Goal: Use online tool/utility: Utilize a website feature to perform a specific function

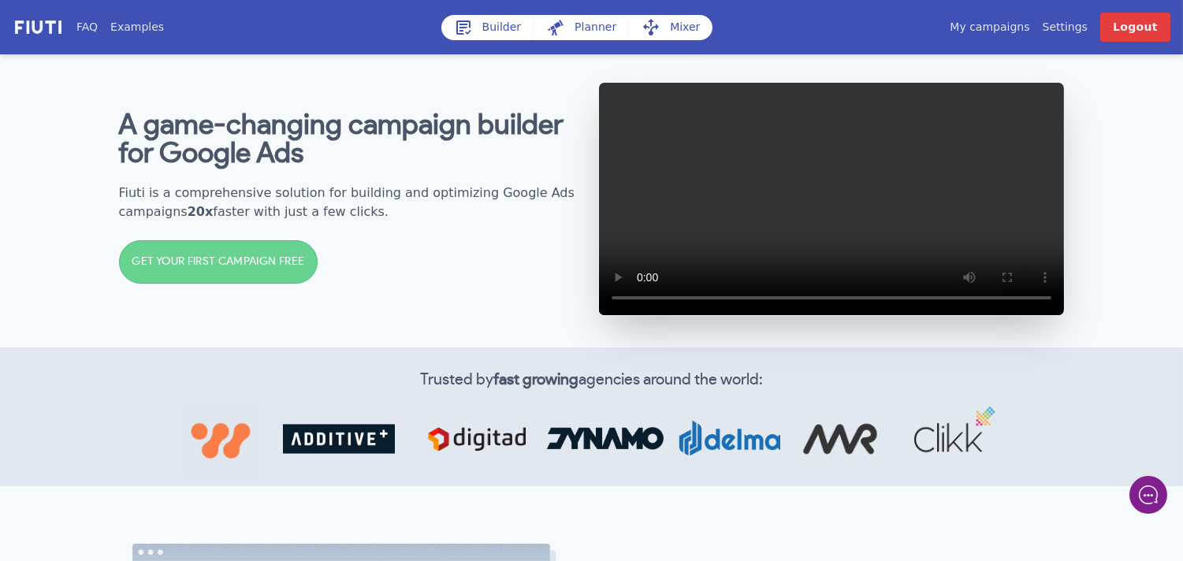
click at [999, 30] on link "My campaigns" at bounding box center [990, 27] width 80 height 17
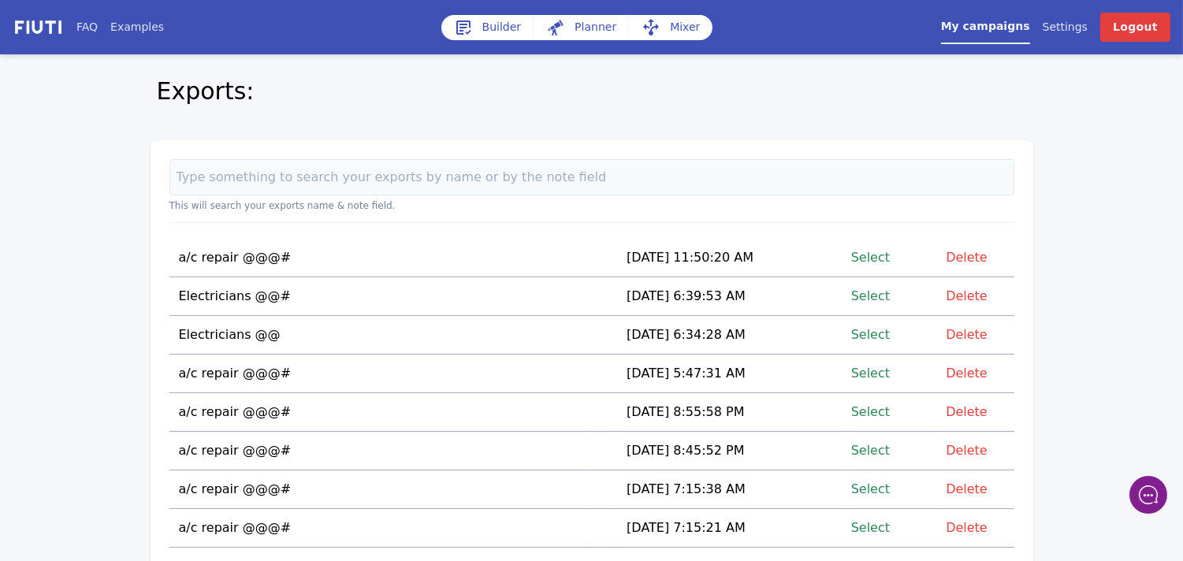
click at [883, 255] on link "Select" at bounding box center [870, 257] width 39 height 21
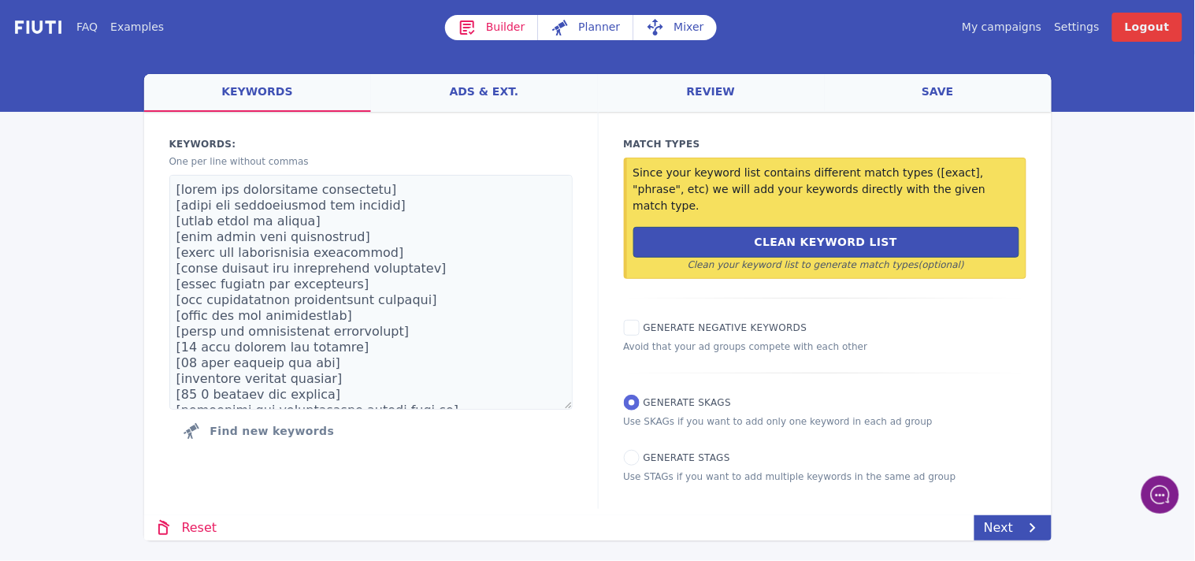
click at [679, 22] on link "Mixer" at bounding box center [676, 27] width 84 height 25
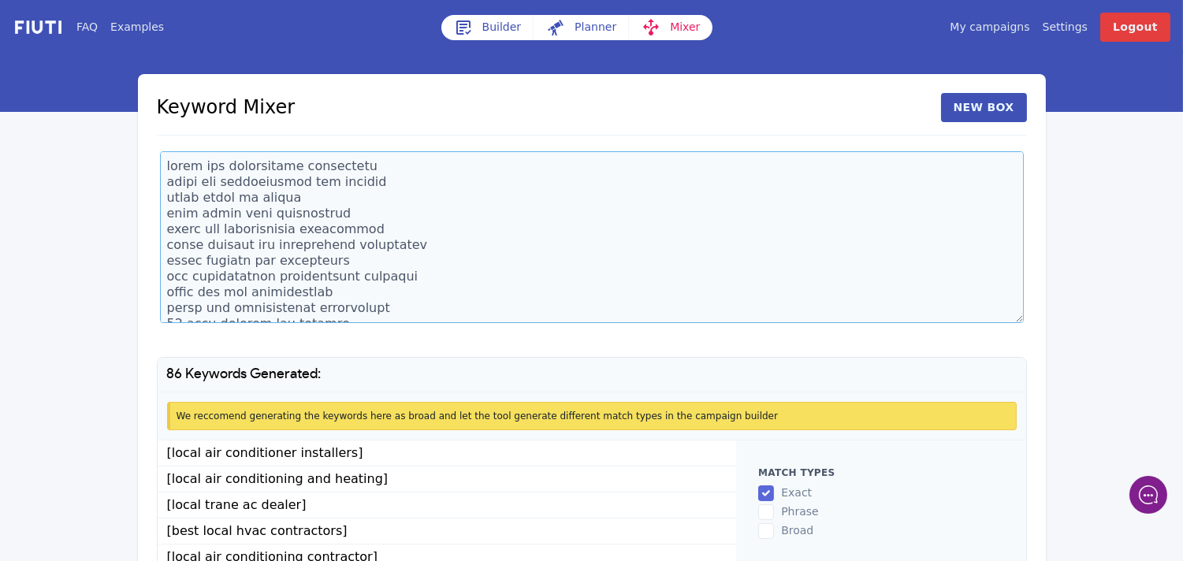
drag, startPoint x: 355, startPoint y: 306, endPoint x: 137, endPoint y: 187, distance: 248.6
click at [121, 186] on div "FAQ Examples Builder Planner Mixer My campaigns Price Settings Login Logout Key…" at bounding box center [591, 335] width 1183 height 670
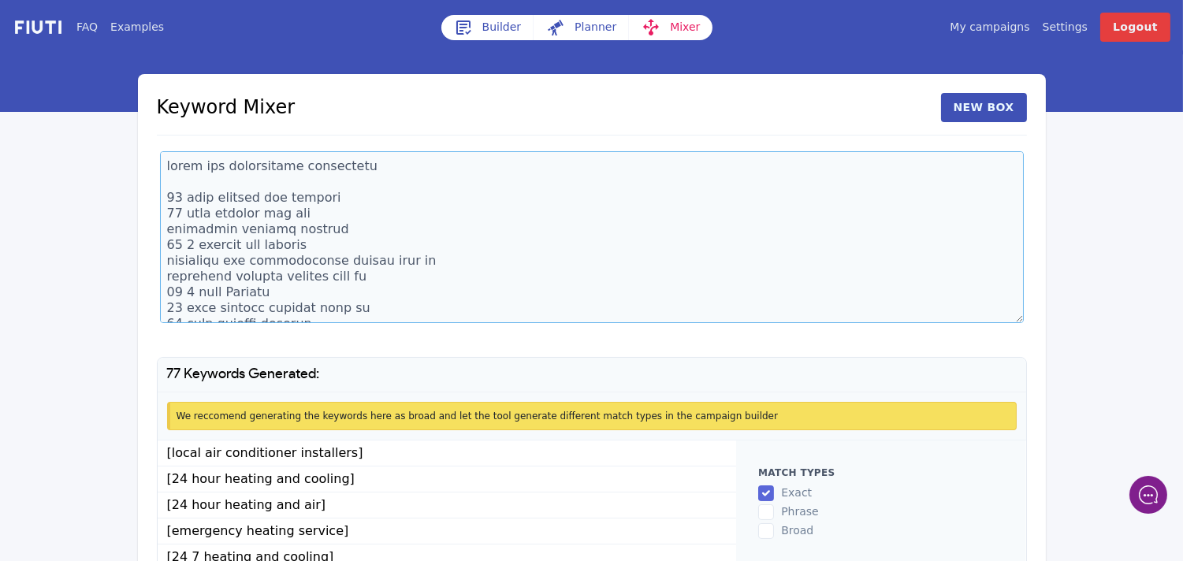
scroll to position [28, 0]
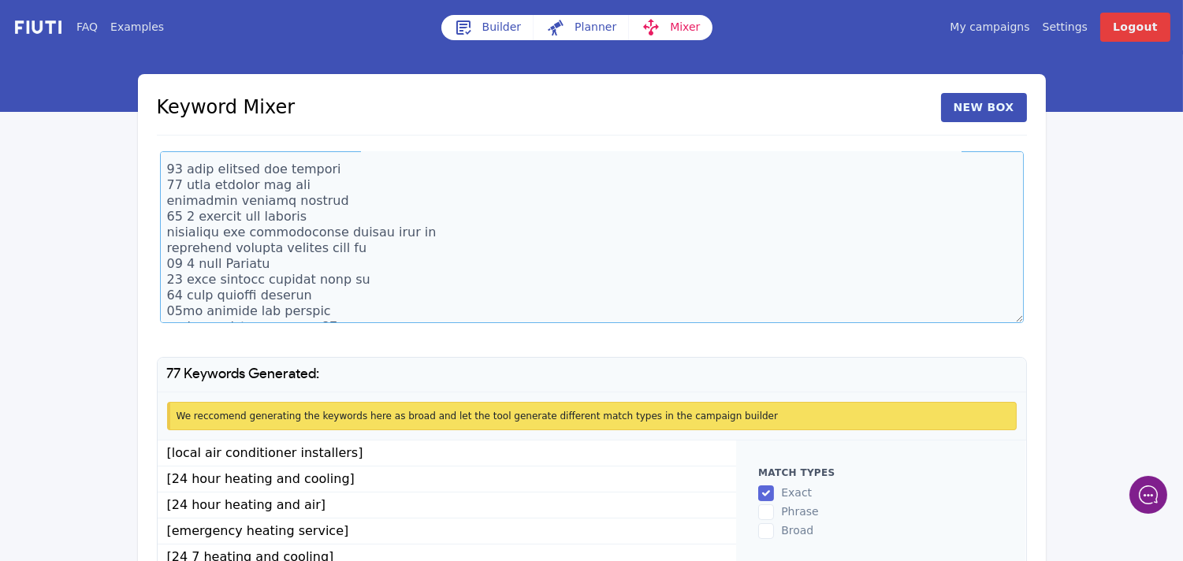
drag, startPoint x: 350, startPoint y: 312, endPoint x: 20, endPoint y: 235, distance: 339.1
click at [14, 233] on div "FAQ Examples Builder Planner Mixer My campaigns Price Settings Login Logout Key…" at bounding box center [591, 335] width 1183 height 670
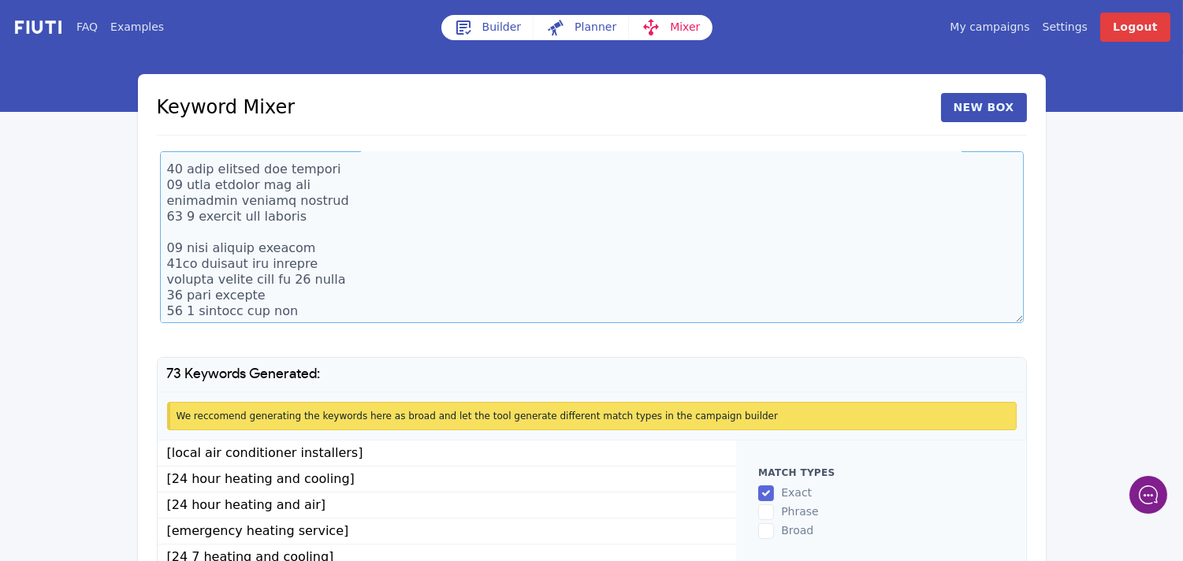
scroll to position [0, 0]
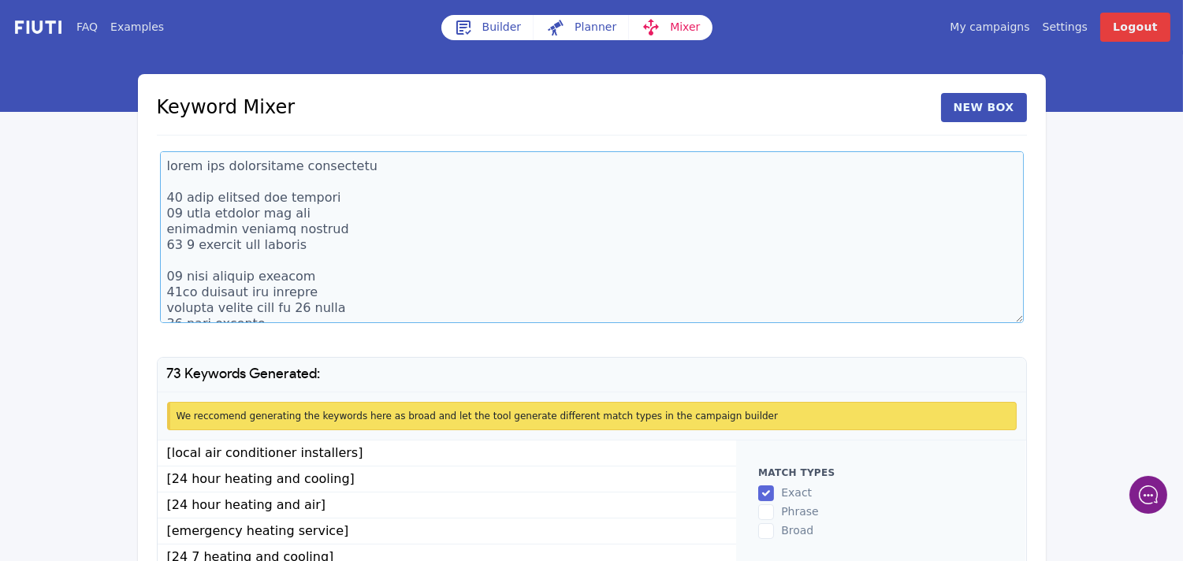
drag, startPoint x: 247, startPoint y: 302, endPoint x: 165, endPoint y: 163, distance: 160.7
click at [165, 163] on textarea at bounding box center [592, 237] width 864 height 172
type textarea "nd air 24hr hvac near me heating emergency service near me heating and cooling …"
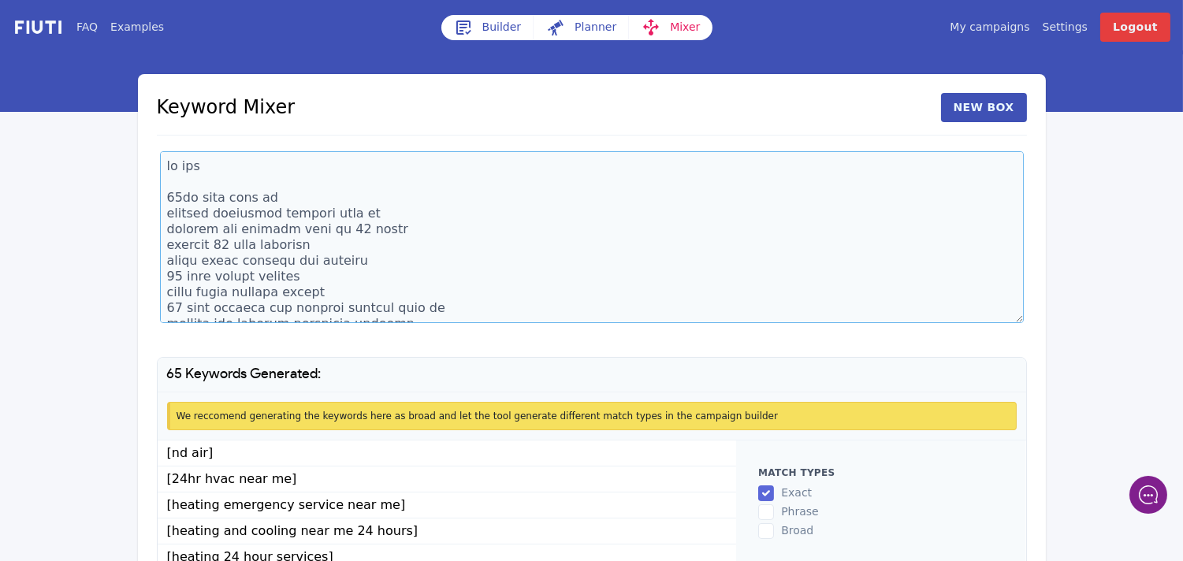
scroll to position [13, 0]
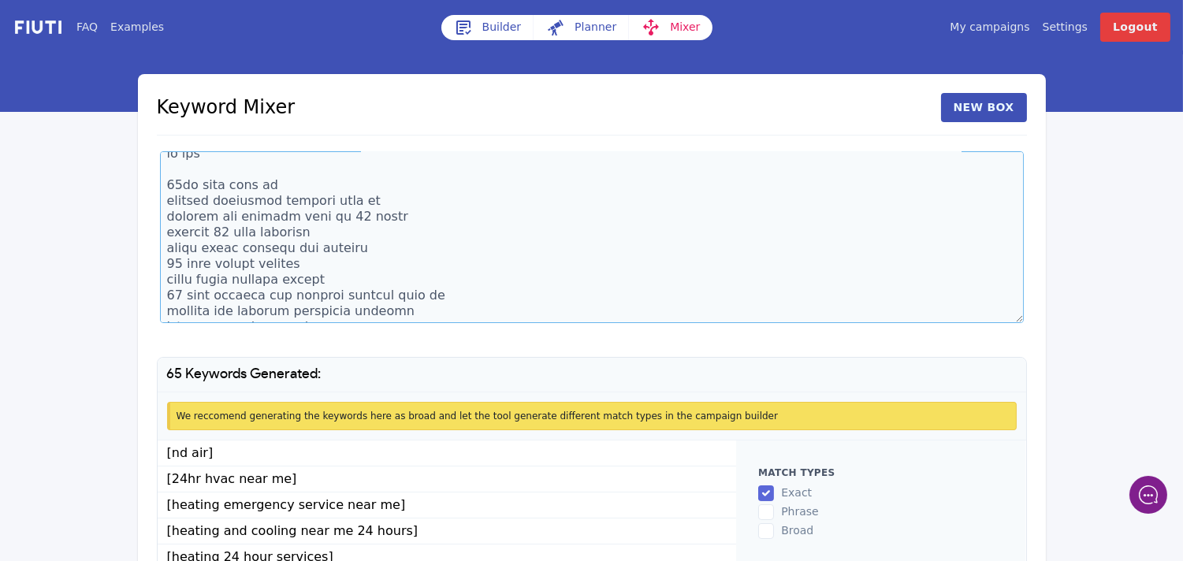
drag, startPoint x: 429, startPoint y: 310, endPoint x: 219, endPoint y: 189, distance: 242.9
click at [221, 189] on textarea at bounding box center [592, 237] width 864 height 172
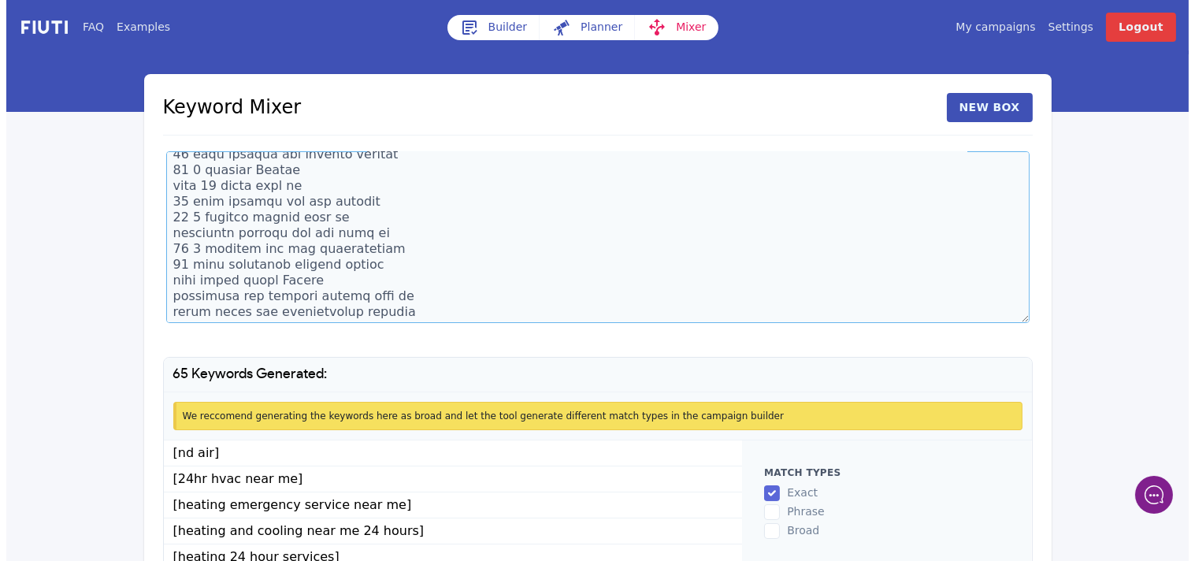
scroll to position [255, 0]
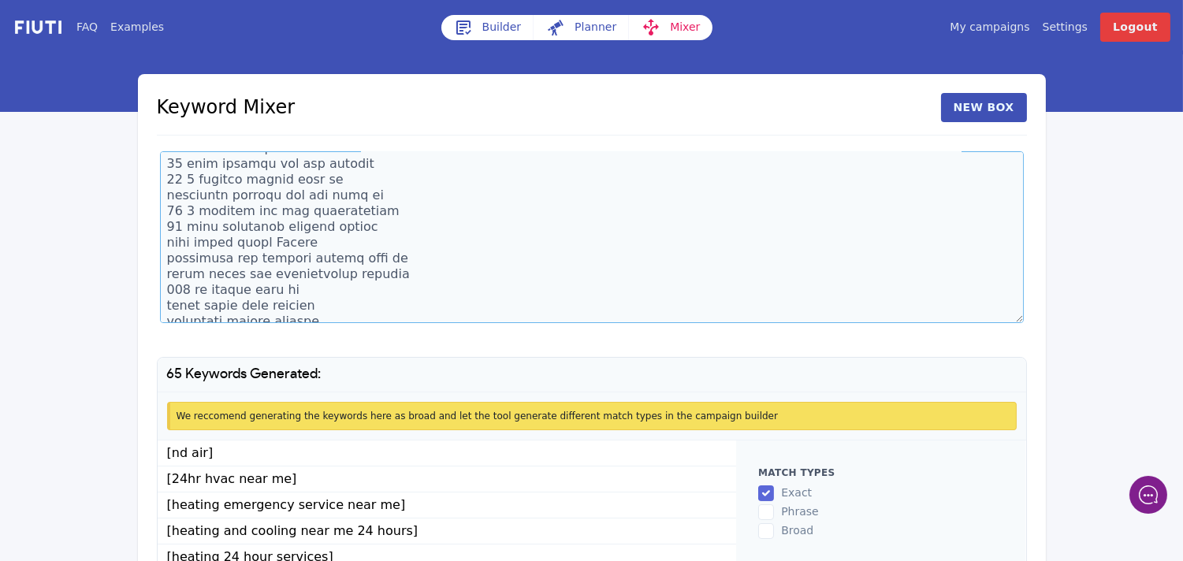
drag, startPoint x: 383, startPoint y: 315, endPoint x: 193, endPoint y: 339, distance: 191.4
click at [193, 319] on textarea at bounding box center [592, 237] width 864 height 172
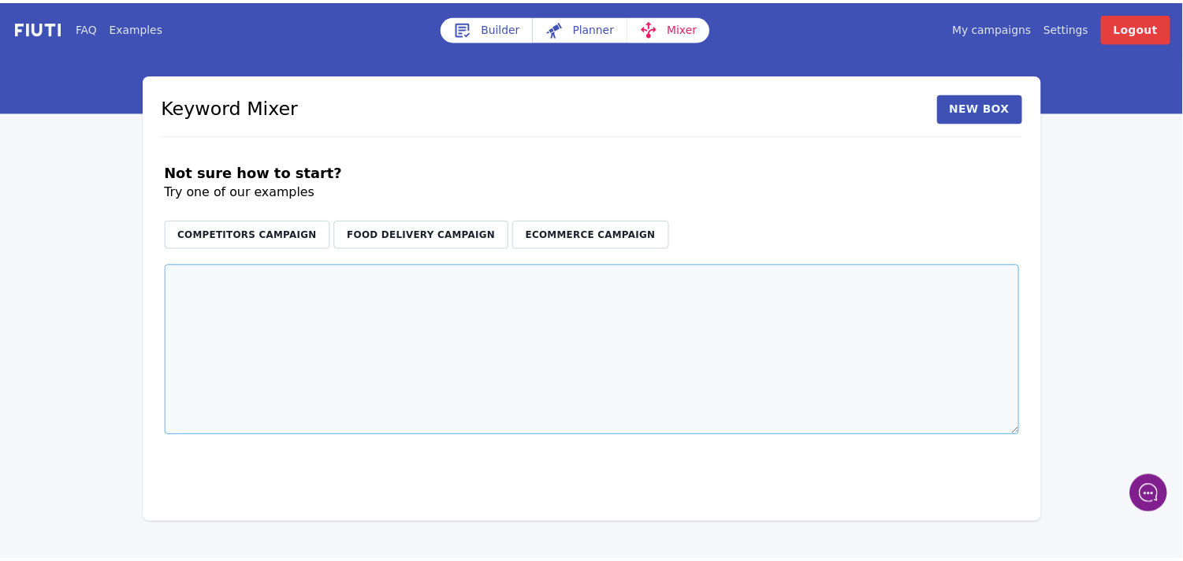
scroll to position [0, 0]
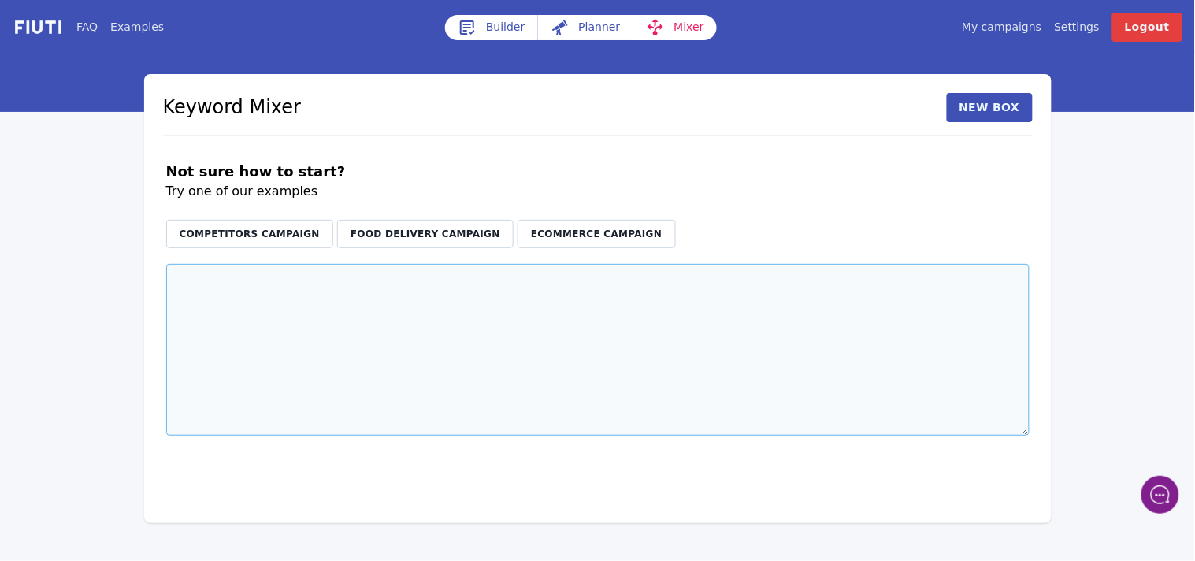
paste textarea "air and heating repair air conditioning unit repair heat and air repair near me…"
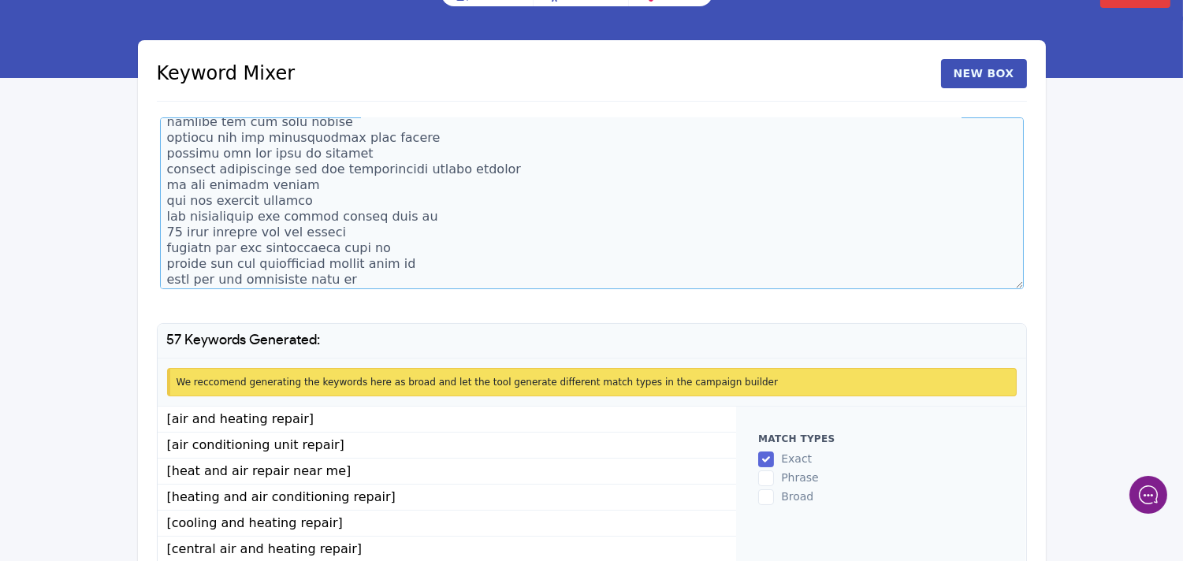
scroll to position [121, 0]
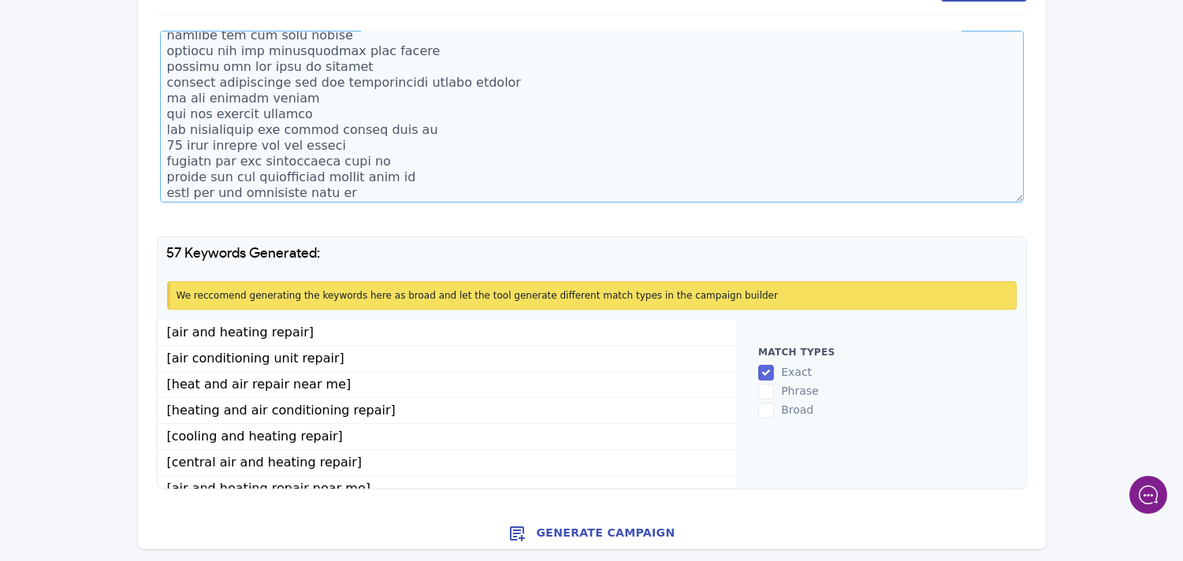
type textarea "air and heating repair air conditioning unit repair heat and air repair near me…"
click at [585, 531] on button "Generate Campaign" at bounding box center [592, 534] width 908 height 32
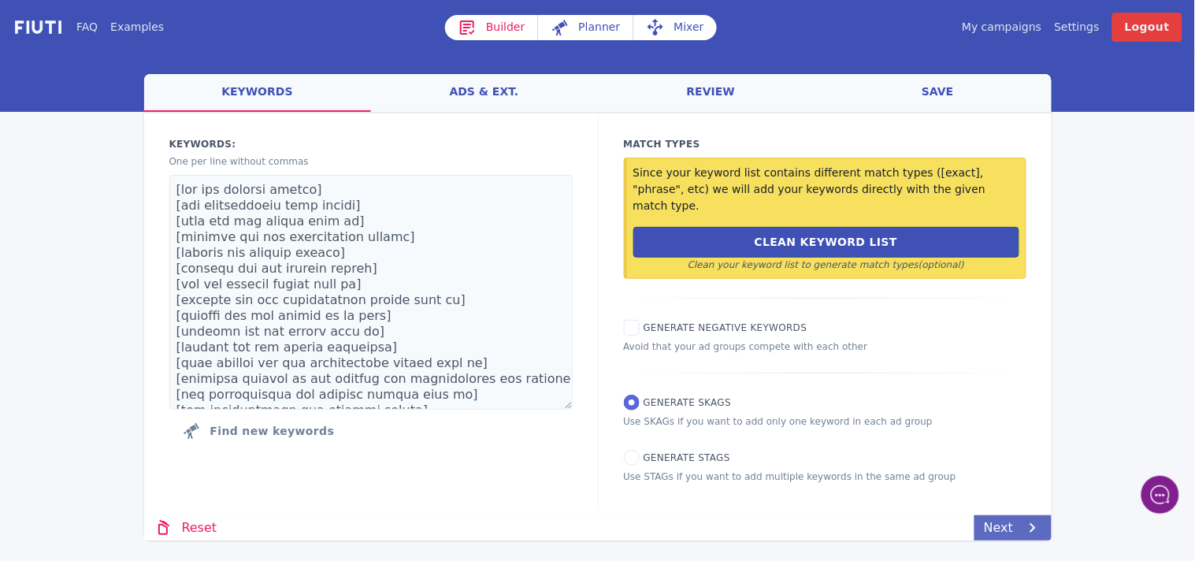
click at [1012, 515] on link "Next" at bounding box center [1013, 527] width 76 height 25
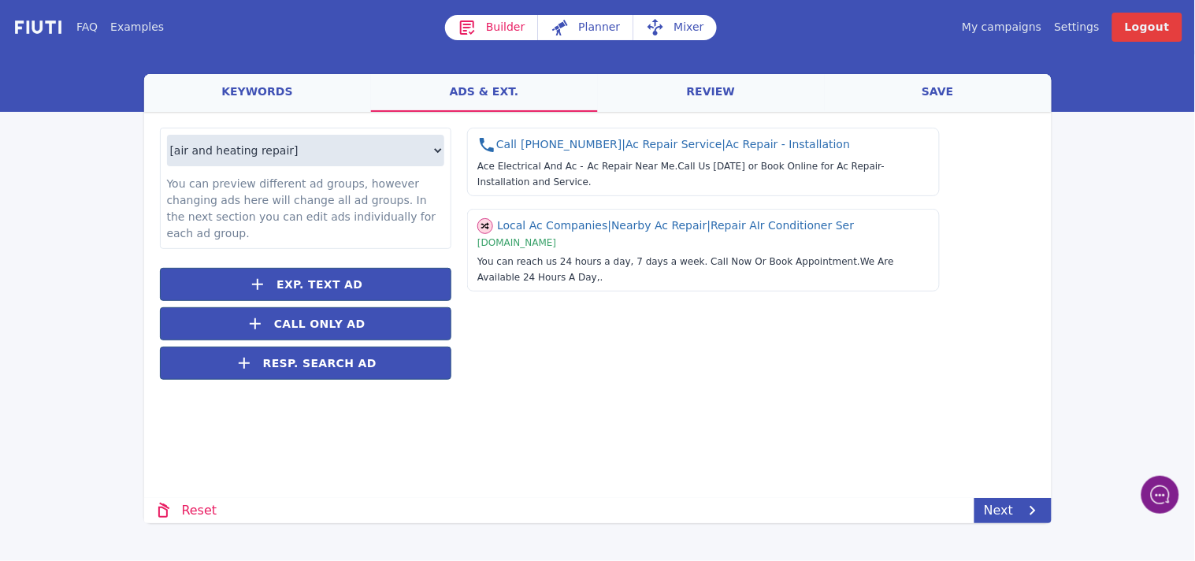
click at [941, 90] on link "save" at bounding box center [938, 93] width 227 height 38
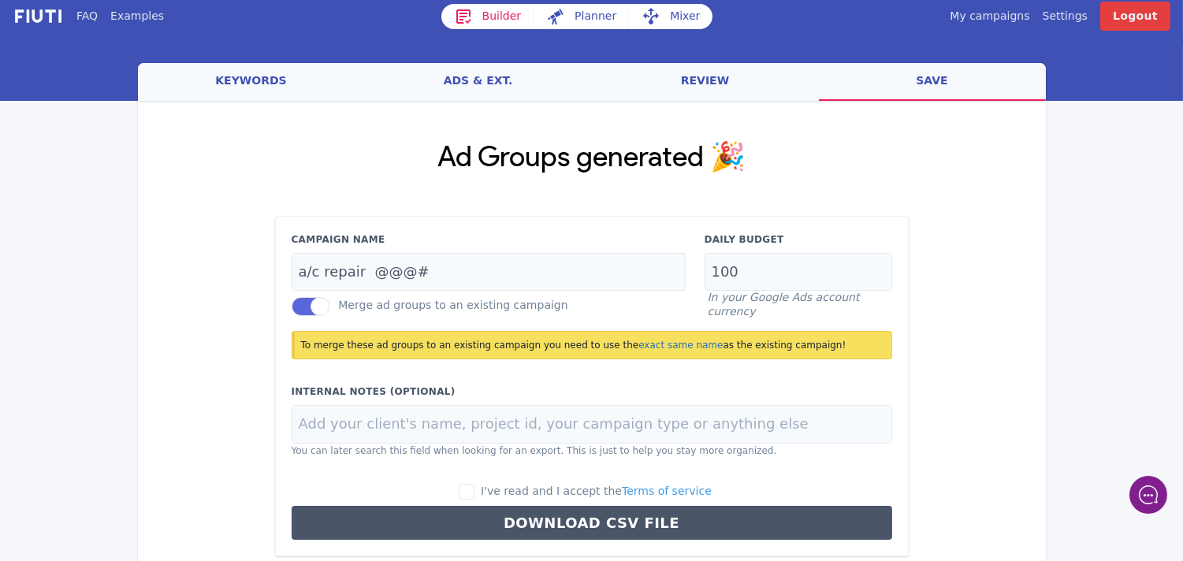
scroll to position [90, 0]
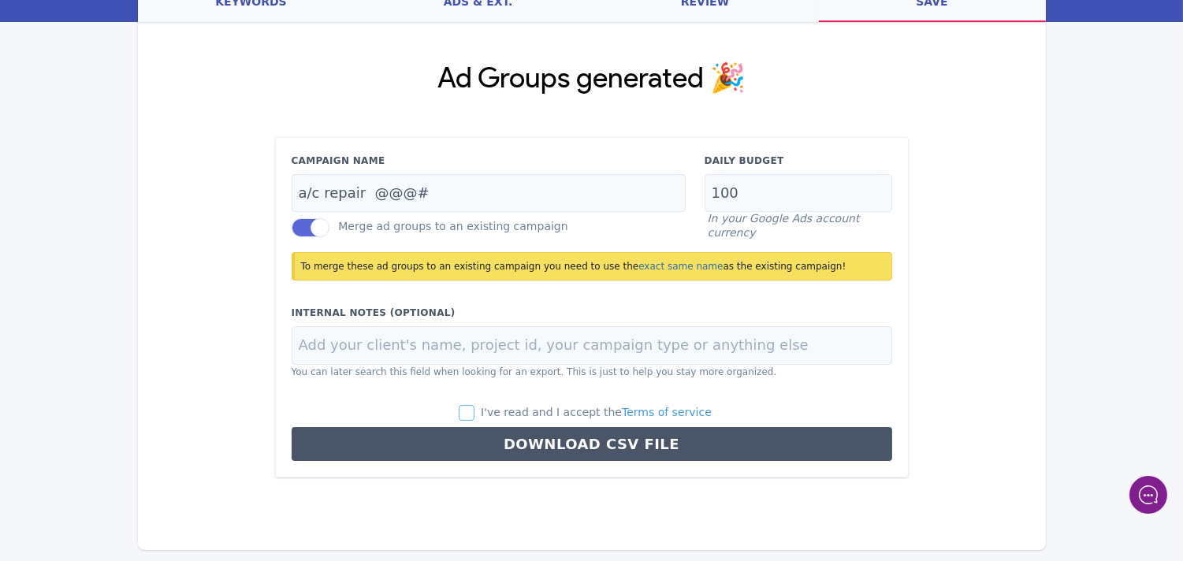
click at [474, 414] on input "I've read and I accept the Terms of service" at bounding box center [467, 413] width 16 height 16
checkbox input "true"
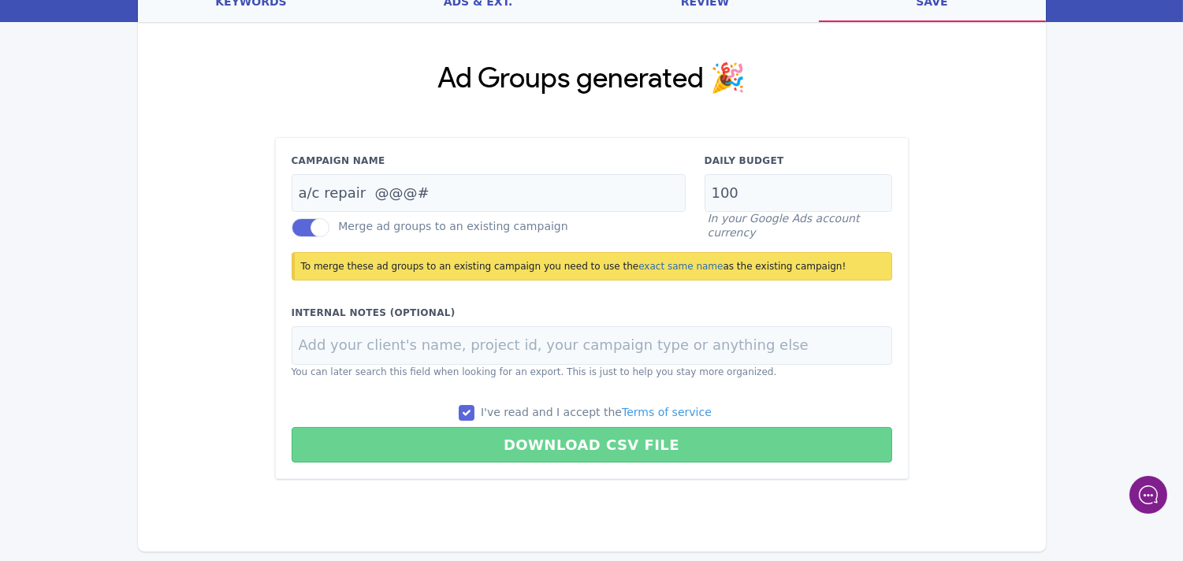
click at [568, 448] on button "Download CSV File" at bounding box center [592, 444] width 600 height 35
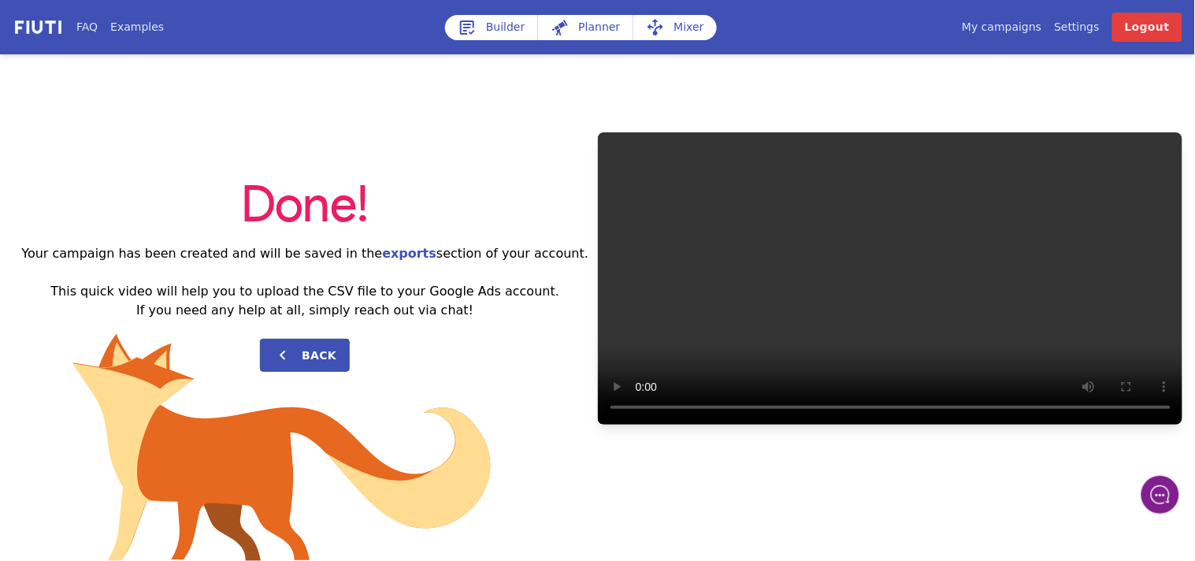
click at [1016, 32] on link "My campaigns" at bounding box center [1002, 27] width 80 height 17
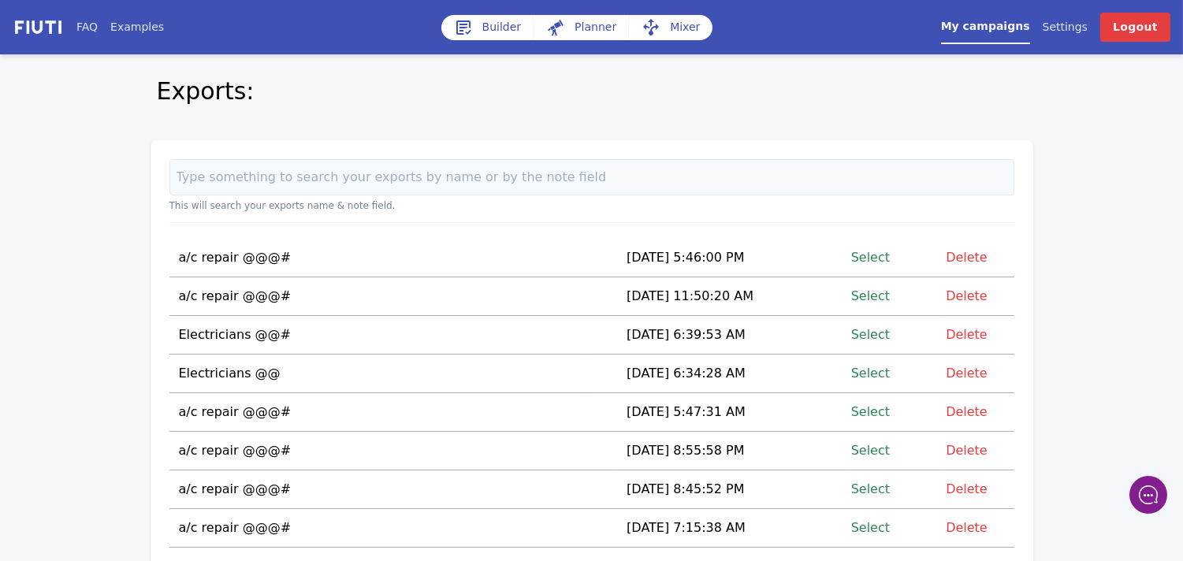
click at [875, 337] on link "Select" at bounding box center [870, 334] width 39 height 21
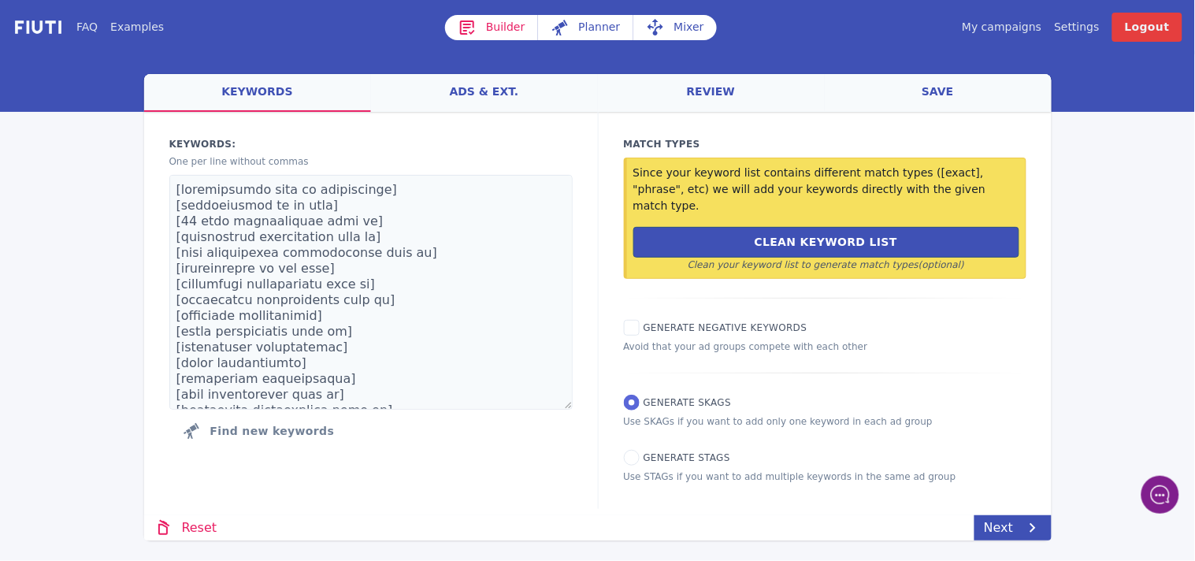
click at [678, 32] on link "Mixer" at bounding box center [676, 27] width 84 height 25
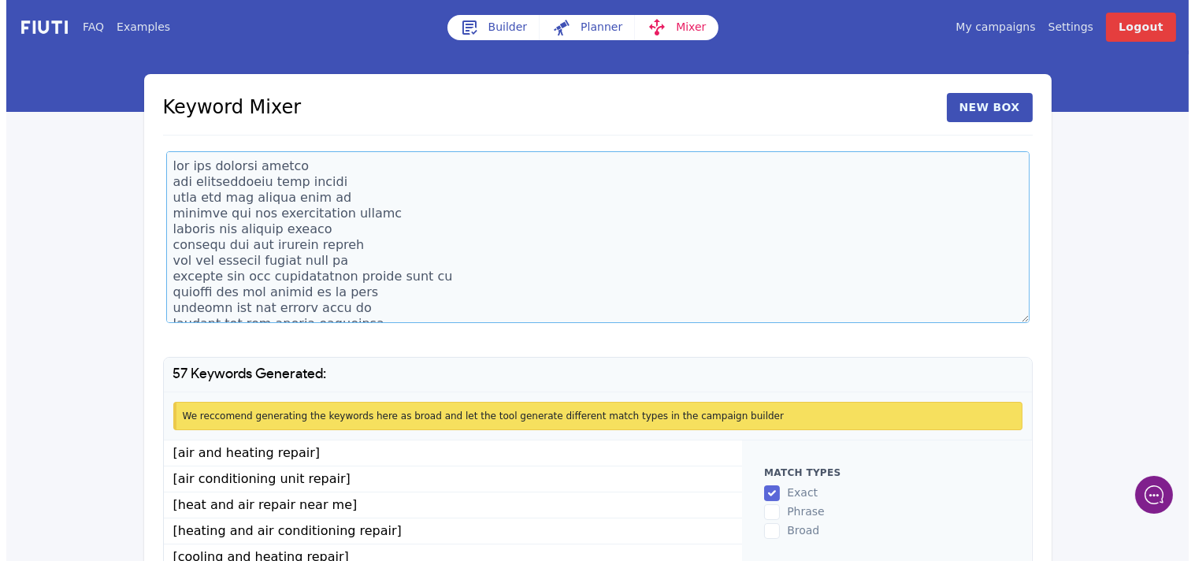
scroll to position [17, 0]
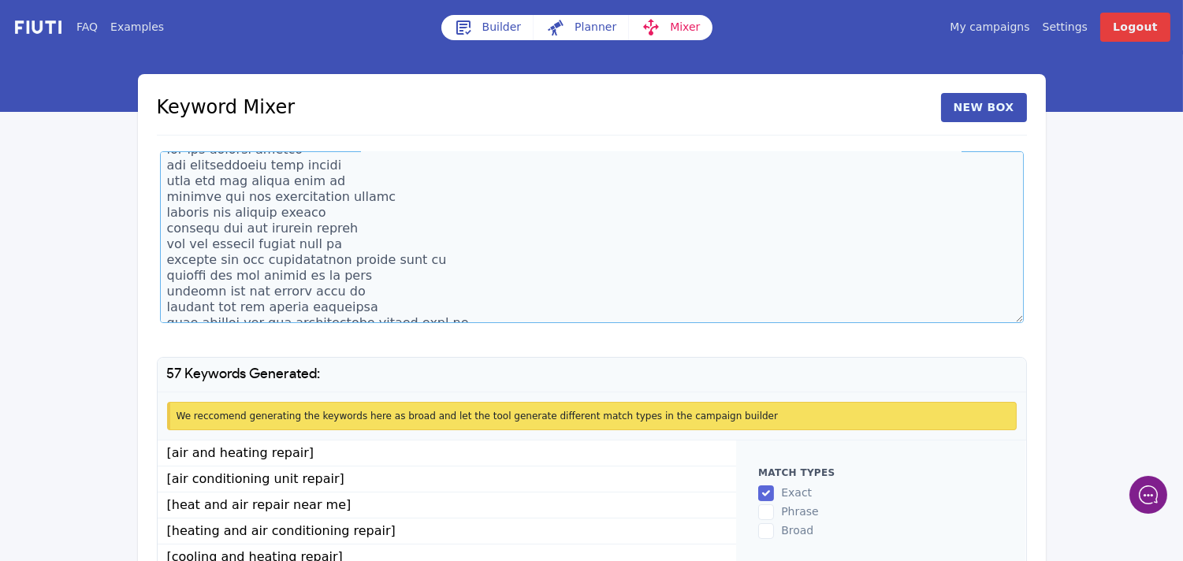
drag, startPoint x: 373, startPoint y: 302, endPoint x: 205, endPoint y: 258, distance: 173.5
click at [205, 258] on textarea at bounding box center [592, 237] width 864 height 172
drag, startPoint x: 205, startPoint y: 258, endPoint x: 185, endPoint y: 248, distance: 21.9
click at [185, 248] on textarea at bounding box center [592, 237] width 864 height 172
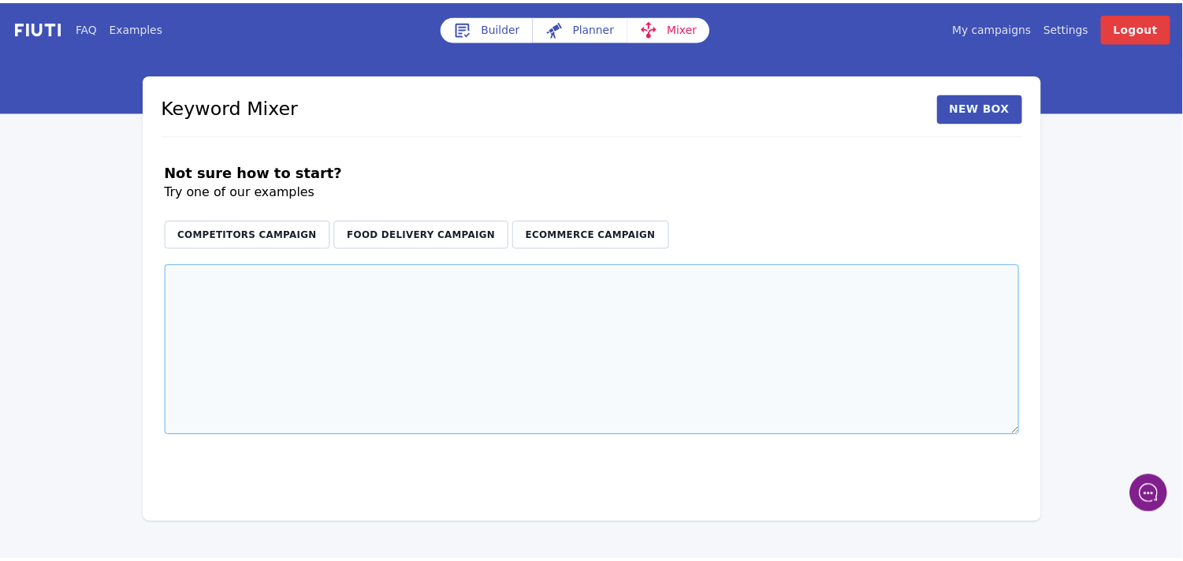
scroll to position [0, 0]
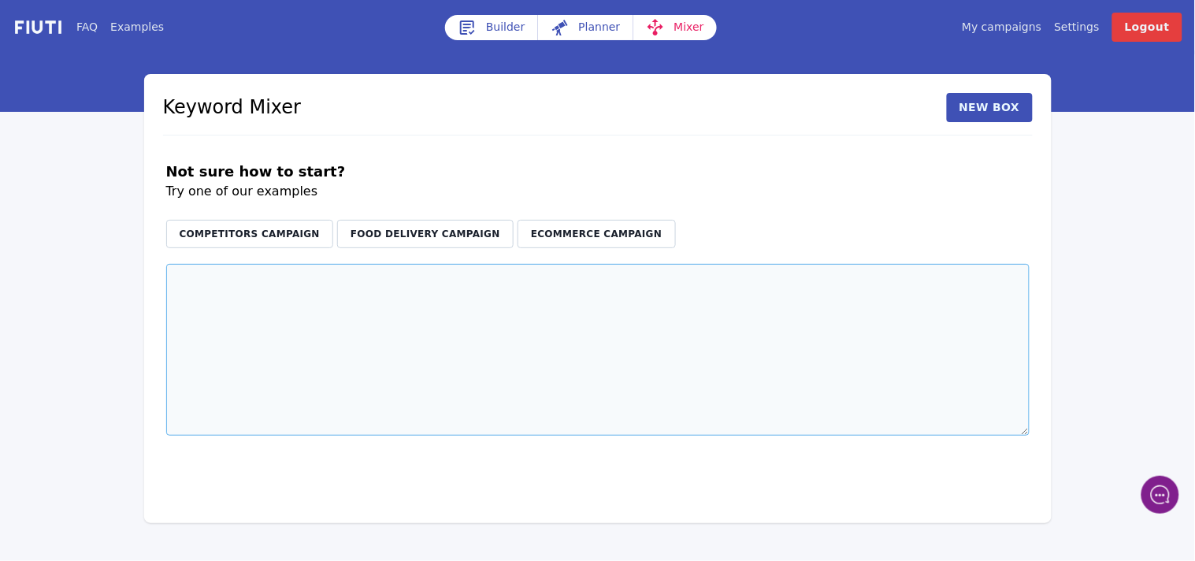
paste textarea "electrician in my area electrician near me free estimate electrician open now r…"
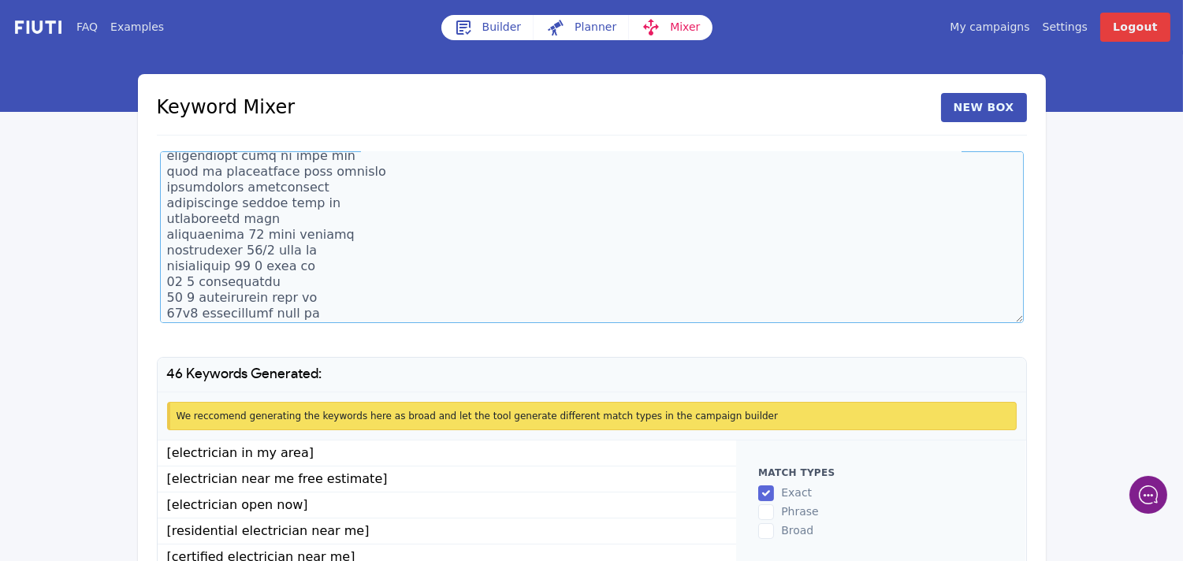
scroll to position [121, 0]
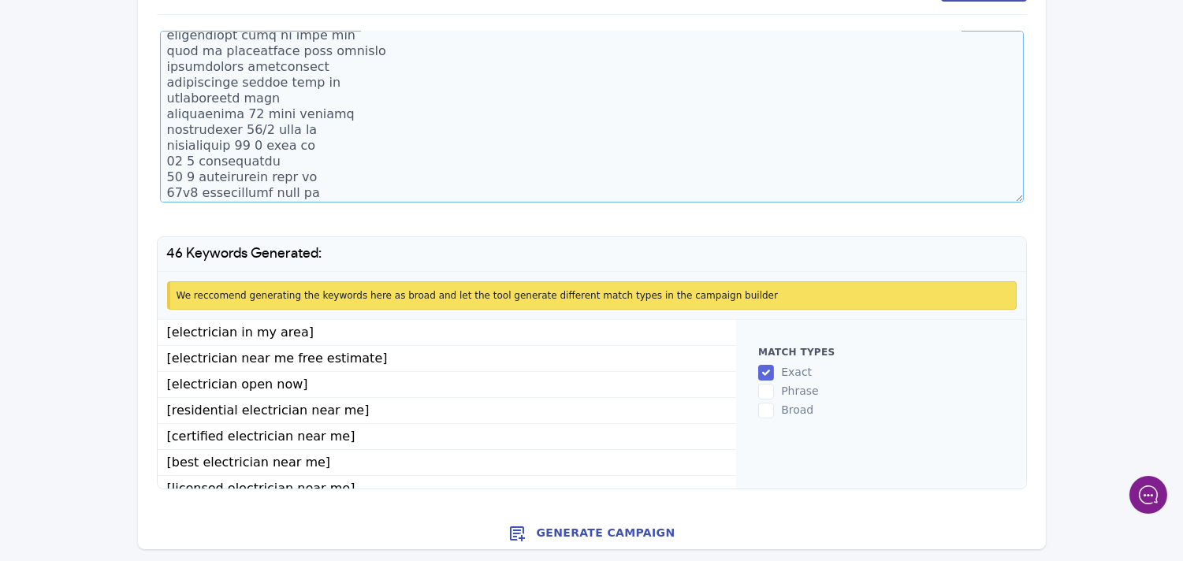
type textarea "electrician in my area electrician near me free estimate electrician open now r…"
click at [610, 533] on button "Generate Campaign" at bounding box center [592, 534] width 908 height 32
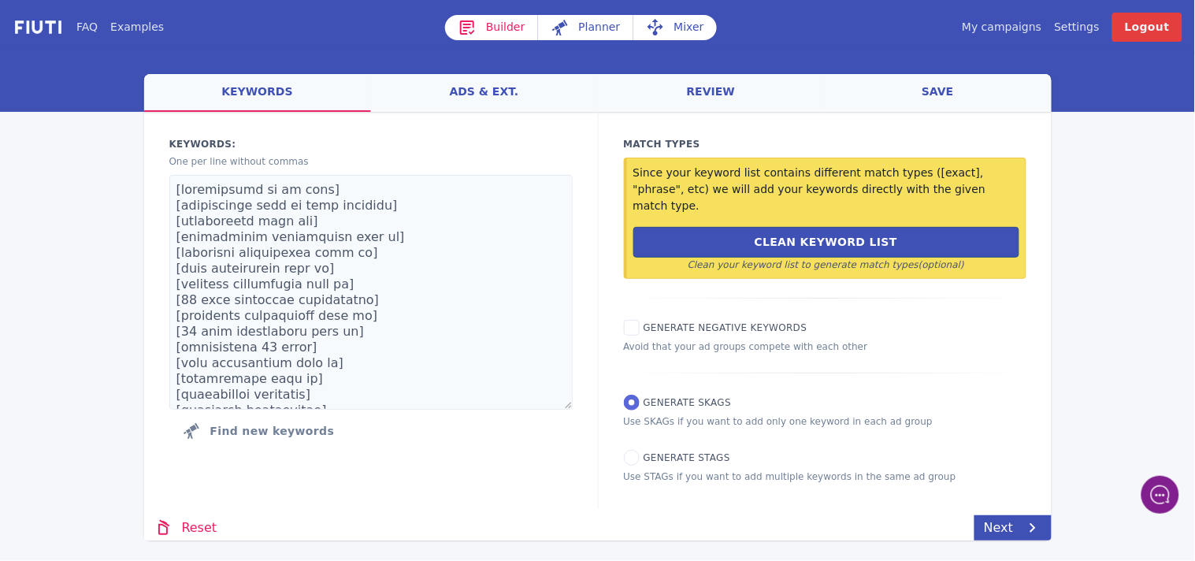
click at [936, 93] on link "save" at bounding box center [938, 93] width 227 height 38
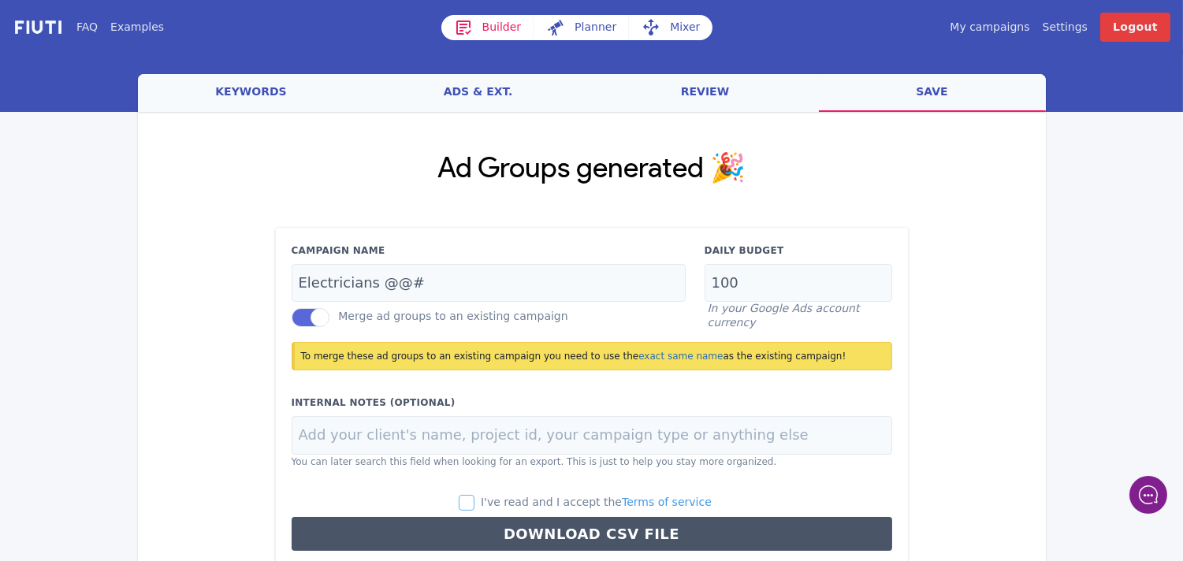
click at [474, 505] on input "I've read and I accept the Terms of service" at bounding box center [467, 503] width 16 height 16
checkbox input "true"
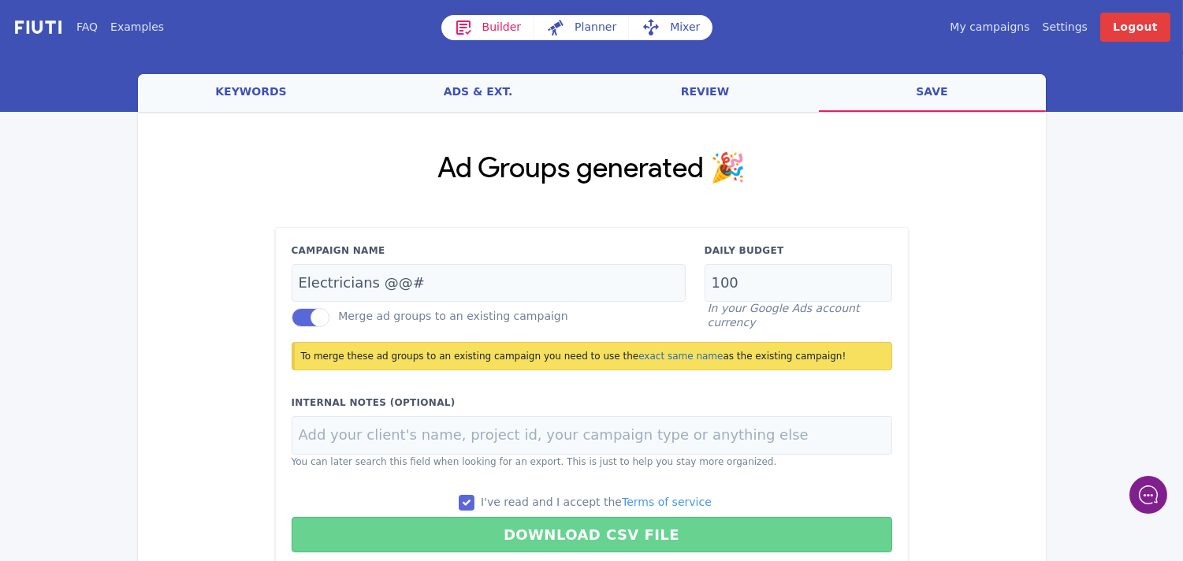
click at [576, 540] on button "Download CSV File" at bounding box center [592, 534] width 600 height 35
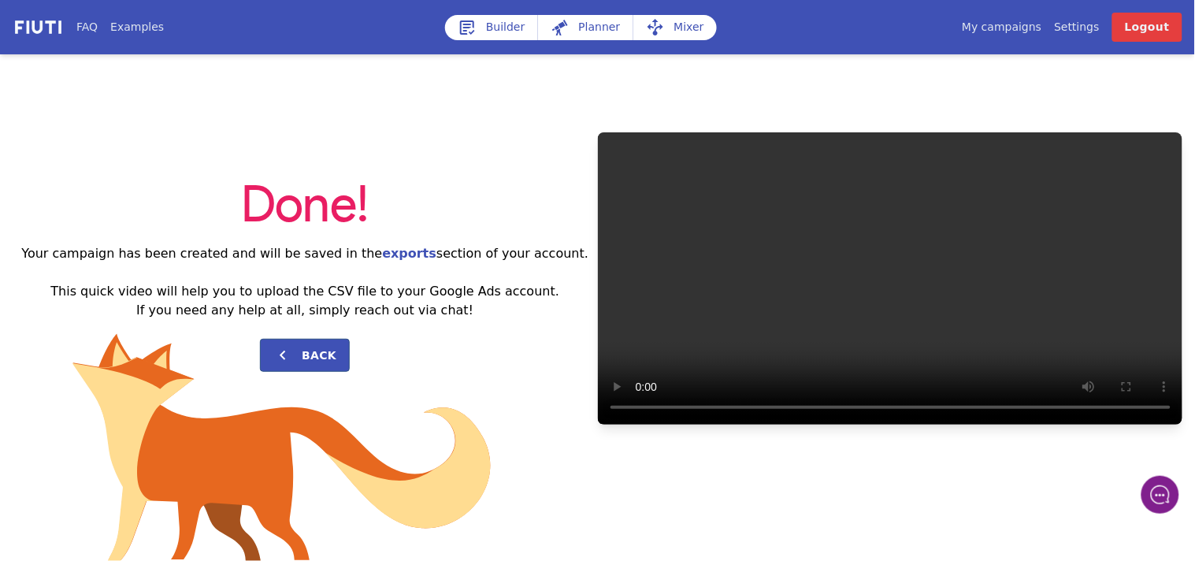
click at [1023, 24] on link "My campaigns" at bounding box center [1002, 27] width 80 height 17
